Goal: Information Seeking & Learning: Check status

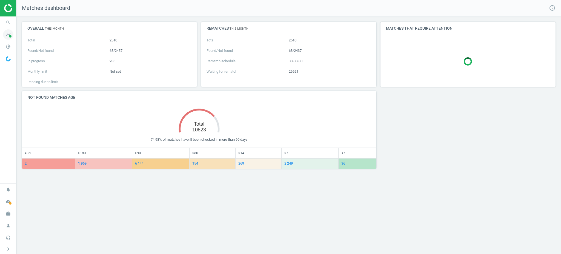
click at [0, 37] on span "timeline" at bounding box center [8, 34] width 16 height 12
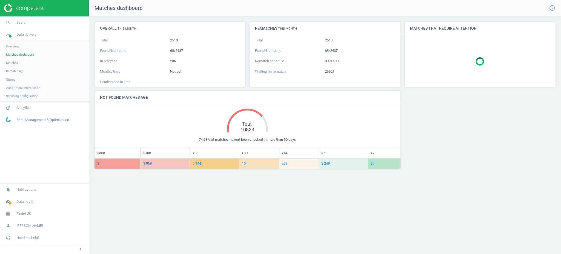
click at [18, 62] on link "Matches" at bounding box center [44, 63] width 89 height 8
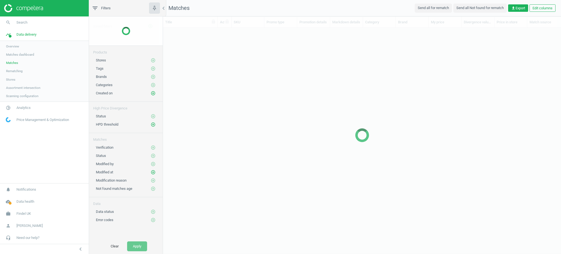
scroll to position [5, 6]
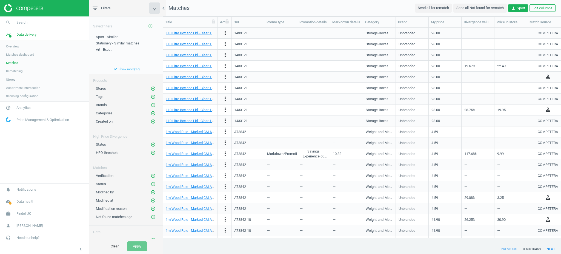
click at [26, 54] on span "Matches dashboard" at bounding box center [20, 54] width 28 height 4
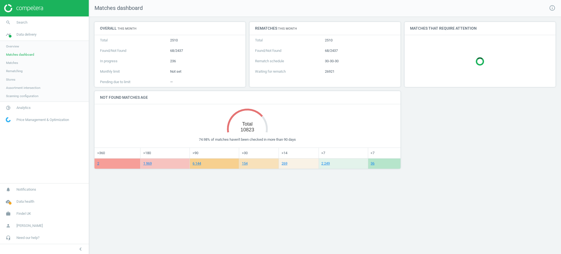
click at [23, 62] on link "Matches" at bounding box center [44, 63] width 89 height 8
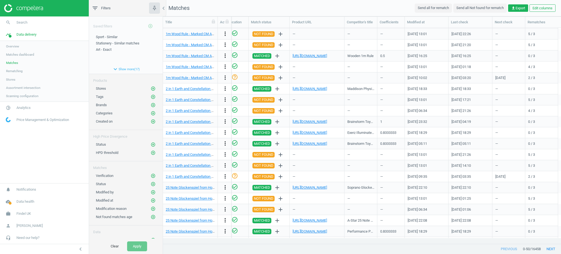
scroll to position [338, 0]
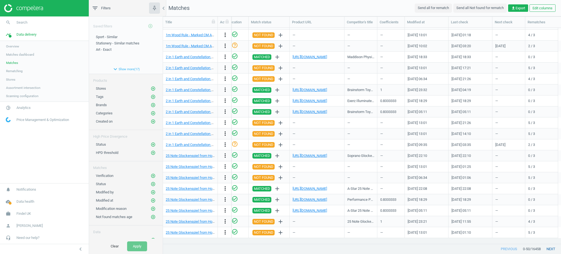
click at [549, 248] on button "next" at bounding box center [550, 249] width 20 height 10
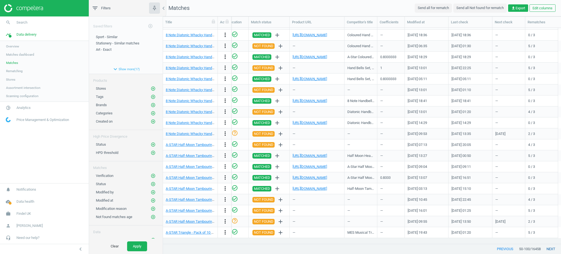
click at [549, 248] on button "next" at bounding box center [550, 249] width 20 height 10
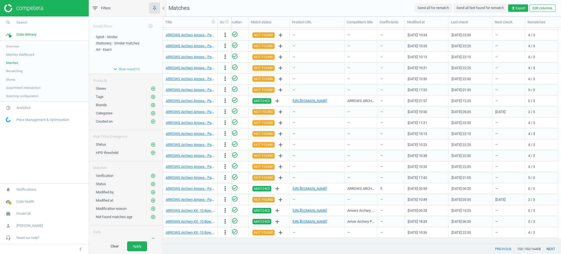
click at [549, 248] on button "next" at bounding box center [550, 249] width 20 height 10
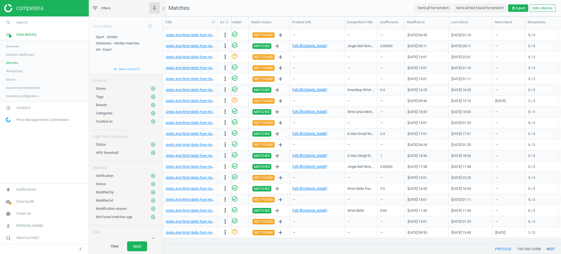
click at [549, 248] on button "next" at bounding box center [550, 249] width 20 height 10
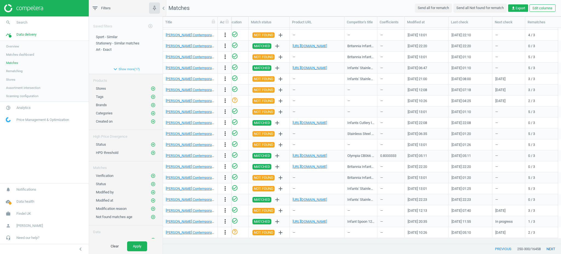
click at [549, 248] on button "next" at bounding box center [550, 249] width 20 height 10
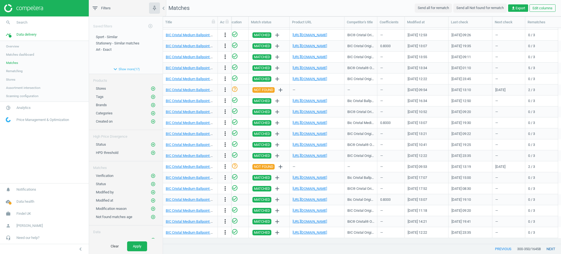
click at [549, 248] on button "next" at bounding box center [550, 249] width 20 height 10
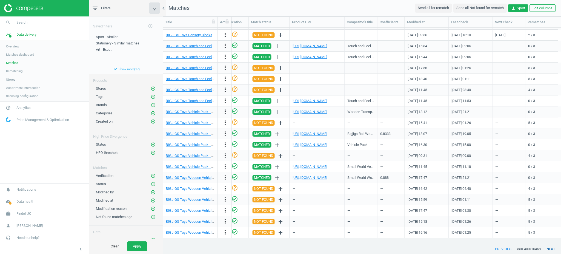
click at [549, 248] on button "next" at bounding box center [550, 249] width 20 height 10
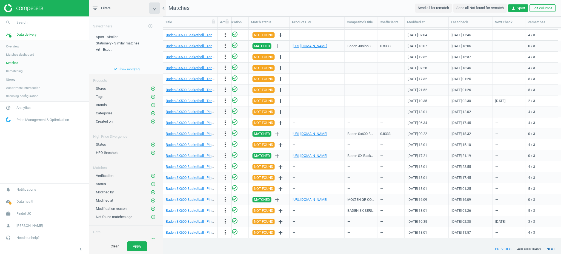
click at [549, 248] on button "next" at bounding box center [550, 249] width 20 height 10
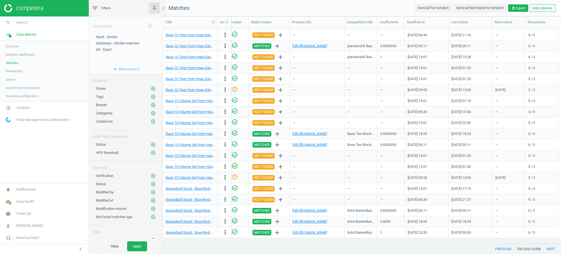
click at [46, 171] on nav "search Search timeline Data delivery Overview Matches dashboard Matches Rematch…" at bounding box center [44, 99] width 89 height 166
click at [11, 73] on span "Rematching" at bounding box center [14, 71] width 17 height 4
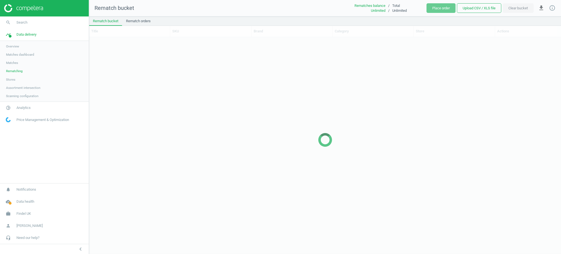
scroll to position [205, 466]
click at [17, 54] on span "Matches dashboard" at bounding box center [20, 54] width 28 height 4
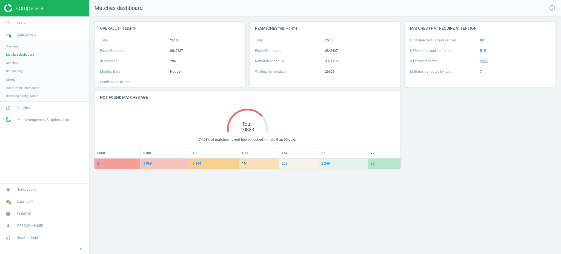
click at [245, 164] on link "154" at bounding box center [245, 163] width 6 height 4
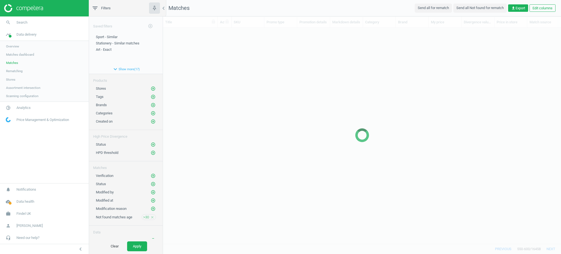
scroll to position [204, 392]
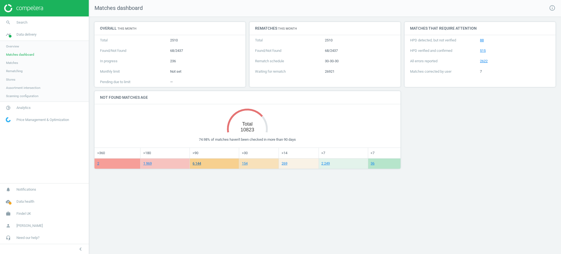
click at [198, 164] on link "6 144" at bounding box center [196, 163] width 8 height 4
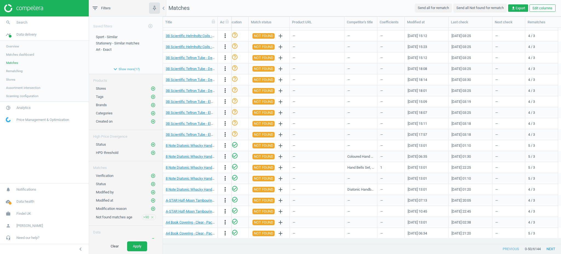
scroll to position [338, 0]
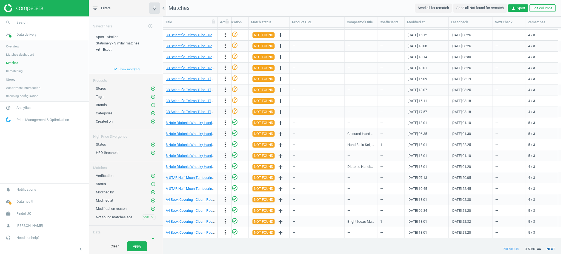
click at [553, 251] on button "next" at bounding box center [550, 249] width 20 height 10
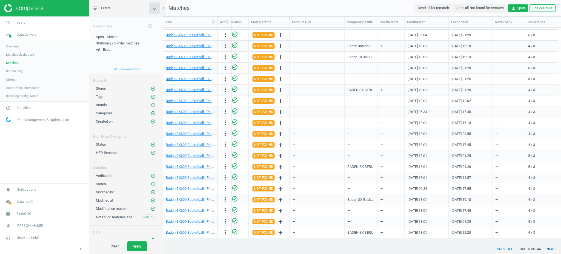
click at [553, 251] on button "next" at bounding box center [550, 249] width 20 height 10
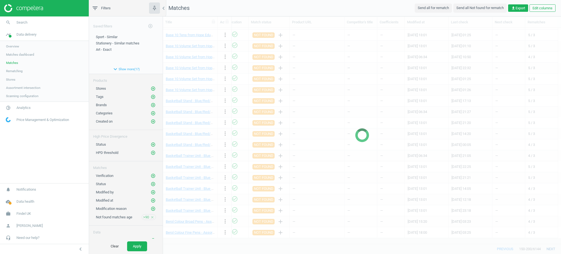
click at [553, 251] on button "next" at bounding box center [550, 249] width 20 height 10
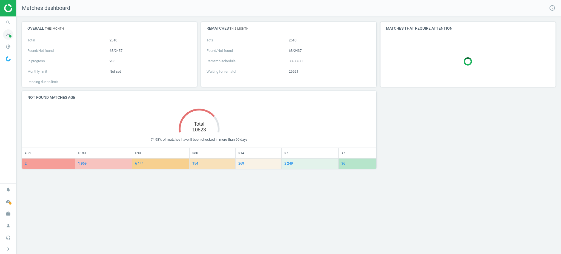
click at [0, 34] on span "timeline" at bounding box center [8, 34] width 16 height 12
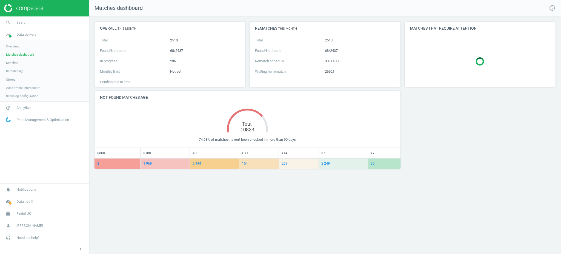
click at [14, 80] on span "Stores" at bounding box center [10, 79] width 9 height 4
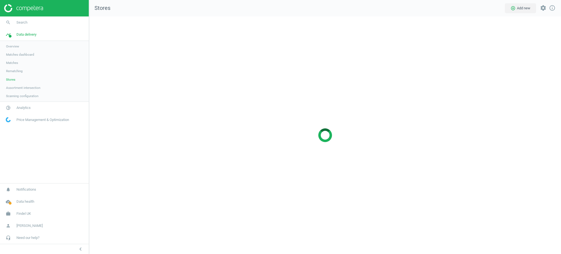
scroll to position [248, 483]
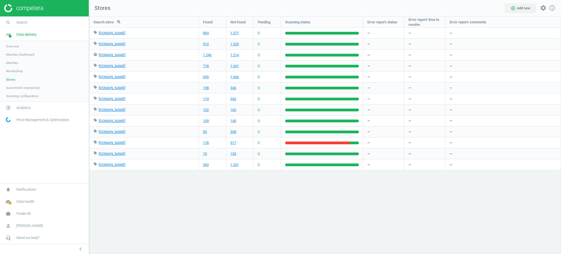
click at [536, 207] on div "Search store search Found Not found Pending Scanning status Error report: statu…" at bounding box center [325, 134] width 472 height 237
